Goal: Information Seeking & Learning: Learn about a topic

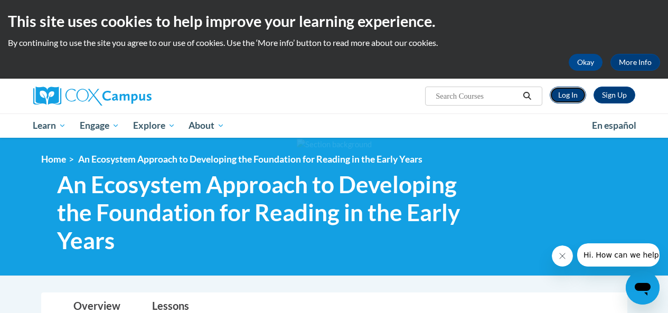
click at [573, 98] on link "Log In" at bounding box center [567, 95] width 36 height 17
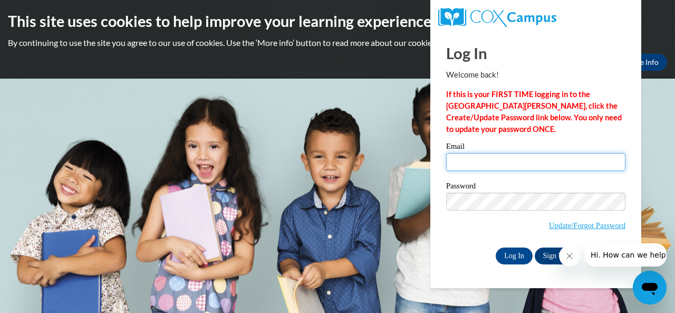
click at [508, 165] on input "Email" at bounding box center [535, 162] width 179 height 18
type input "chinagates27@gmail.com"
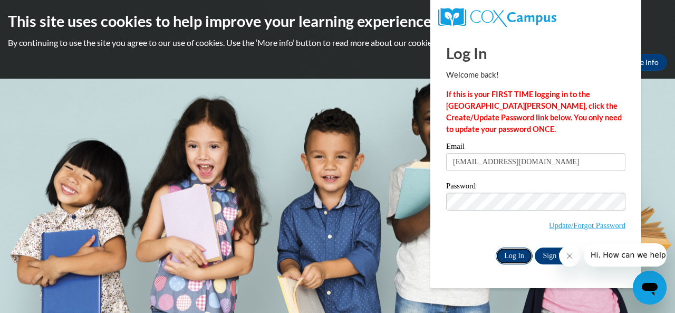
click at [522, 254] on input "Log In" at bounding box center [514, 255] width 37 height 17
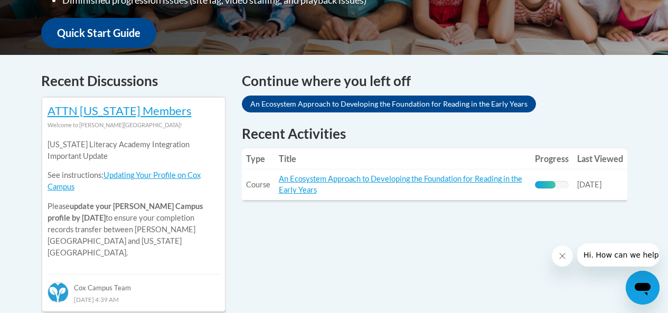
scroll to position [401, 0]
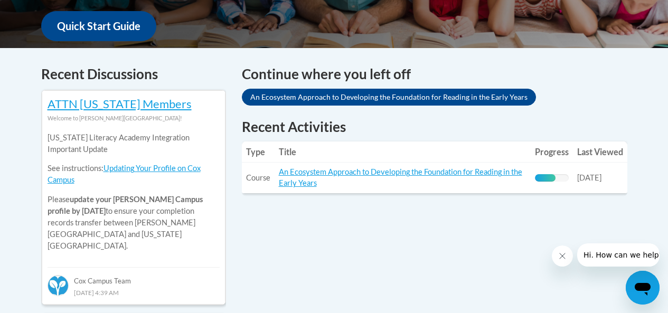
click at [356, 166] on td "Title: An Ecosystem Approach to Developing the Foundation for Reading in the Ea…" at bounding box center [402, 178] width 256 height 31
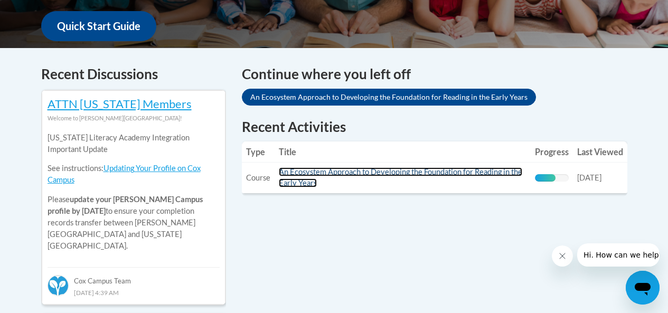
click at [356, 170] on link "An Ecosystem Approach to Developing the Foundation for Reading in the Early Yea…" at bounding box center [400, 177] width 243 height 20
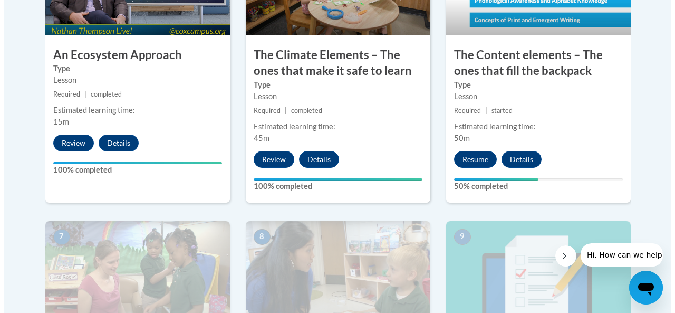
scroll to position [781, 0]
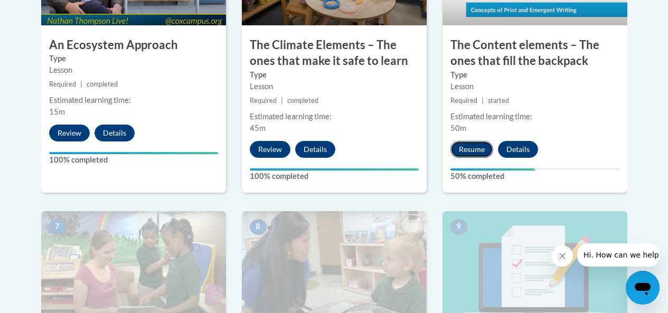
click at [466, 145] on button "Resume" at bounding box center [471, 149] width 43 height 17
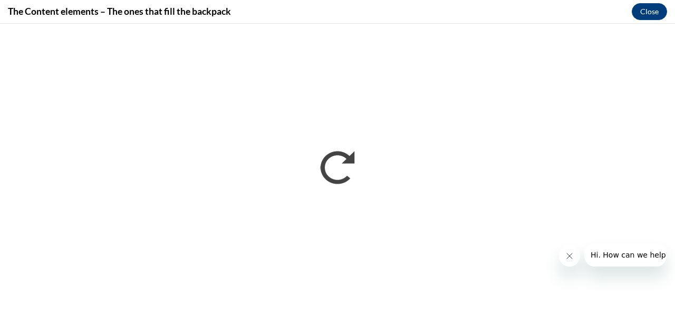
scroll to position [0, 0]
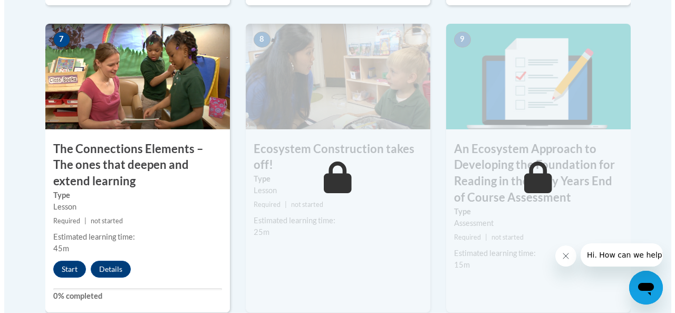
scroll to position [971, 0]
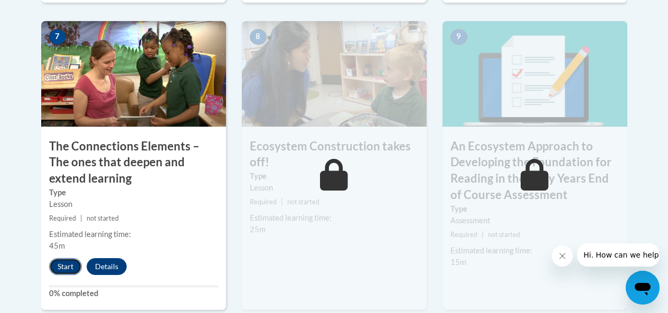
click at [73, 262] on button "Start" at bounding box center [65, 266] width 33 height 17
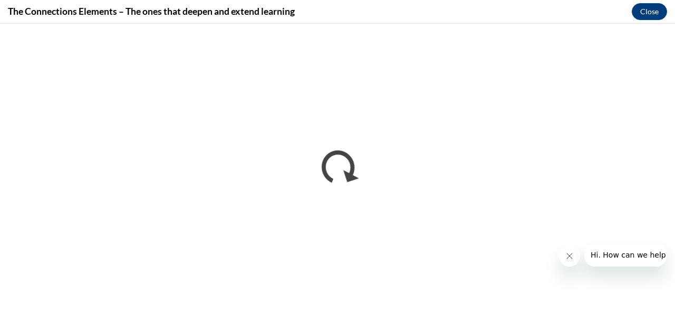
scroll to position [0, 0]
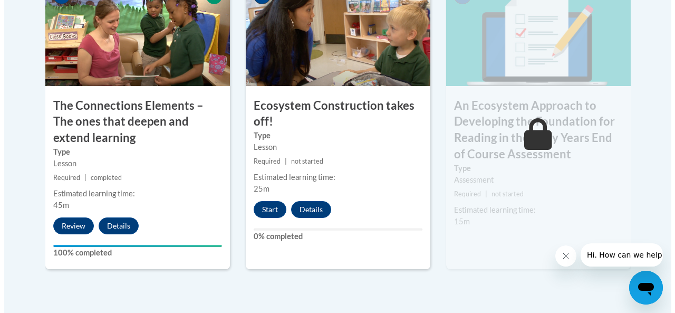
scroll to position [1034, 0]
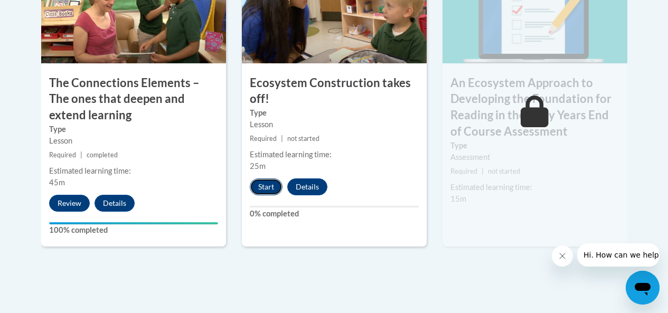
click at [264, 185] on button "Start" at bounding box center [266, 186] width 33 height 17
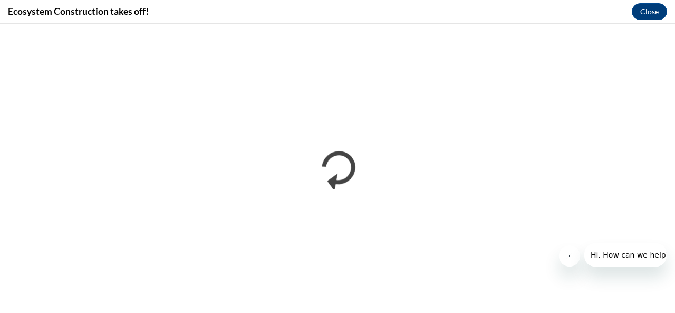
scroll to position [0, 0]
